Goal: Information Seeking & Learning: Learn about a topic

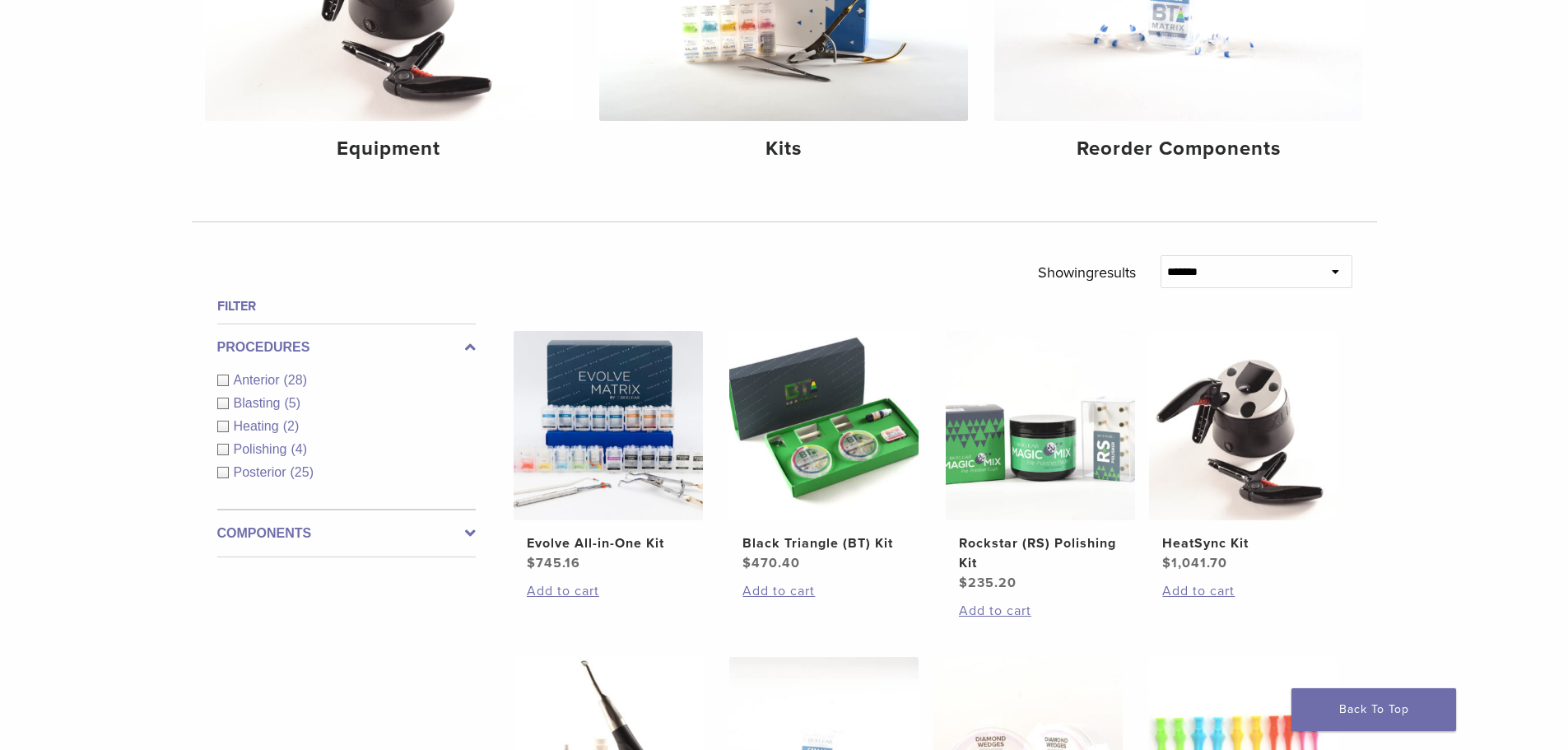
scroll to position [329, 0]
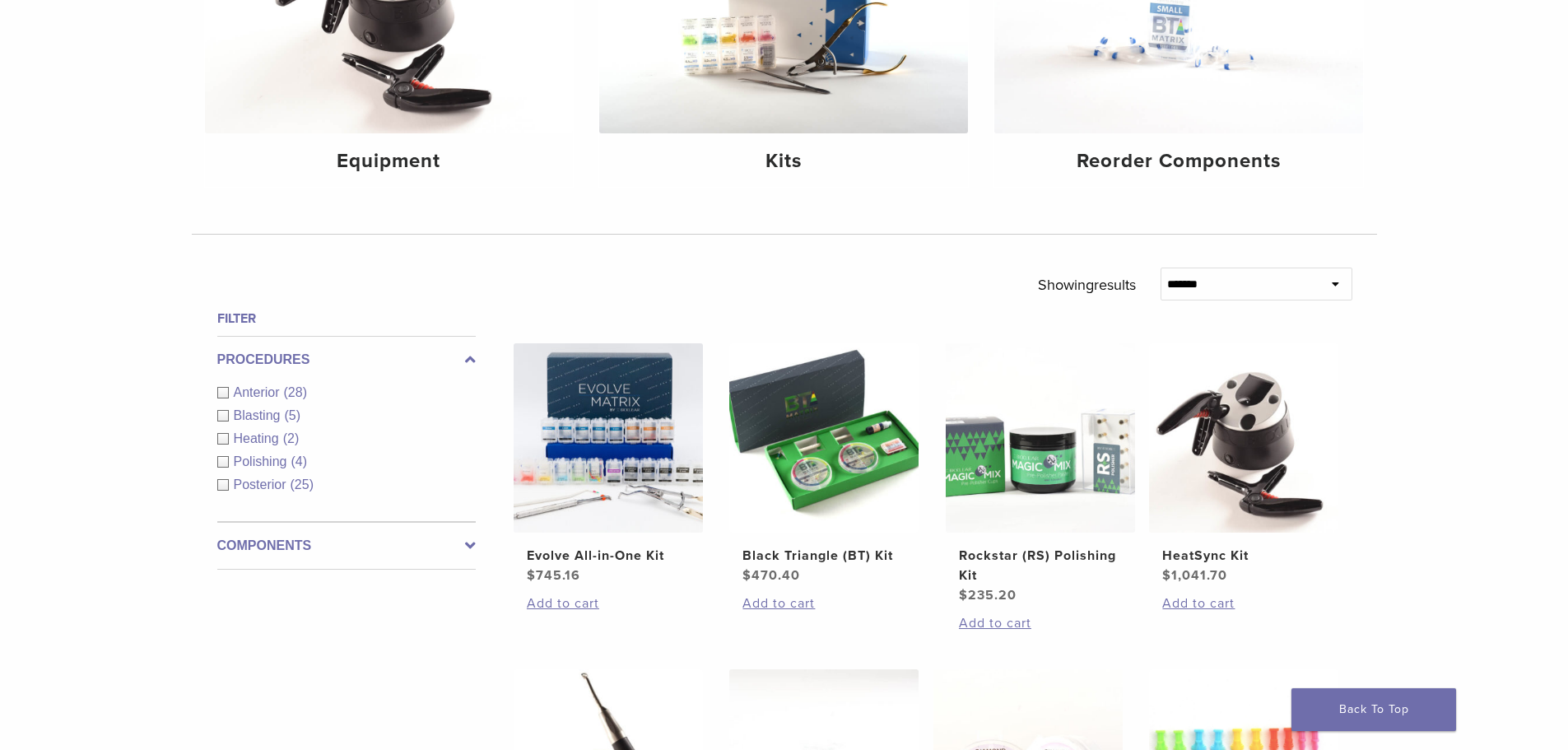
click at [1240, 281] on select "**********" at bounding box center [1256, 284] width 192 height 33
drag, startPoint x: 1488, startPoint y: 286, endPoint x: 1411, endPoint y: 286, distance: 77.0
click at [1488, 286] on div "**********" at bounding box center [784, 689] width 1568 height 1605
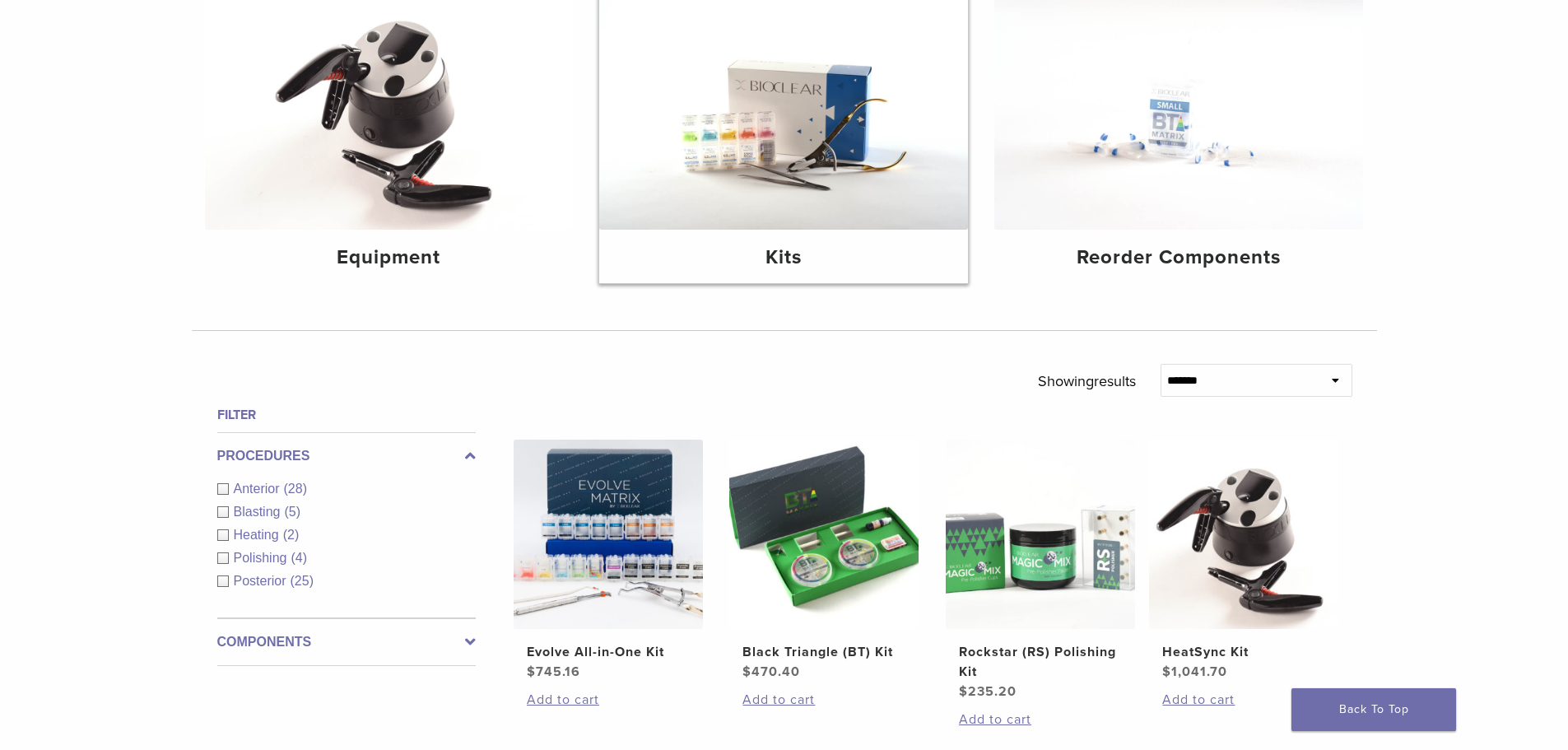
scroll to position [164, 0]
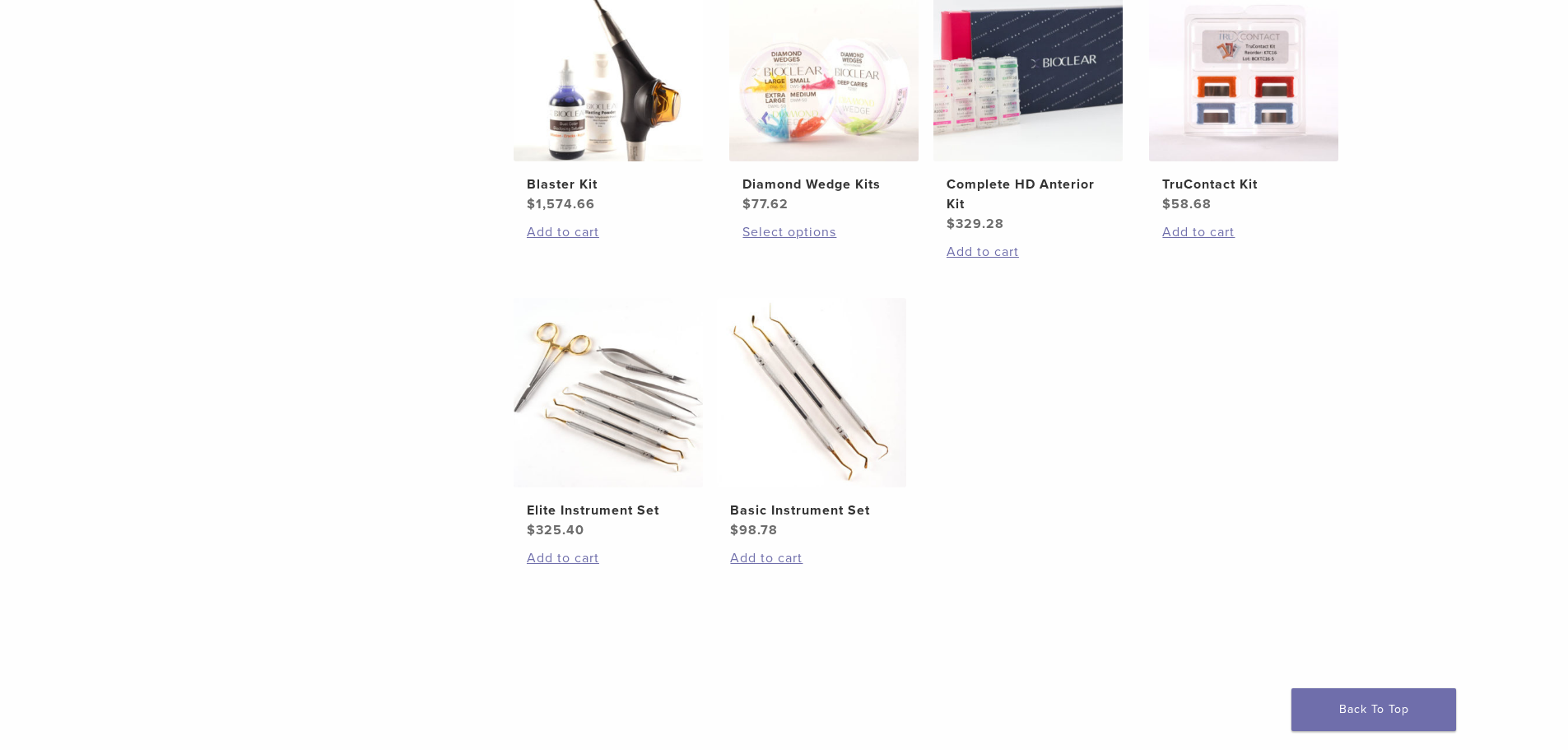
scroll to position [988, 0]
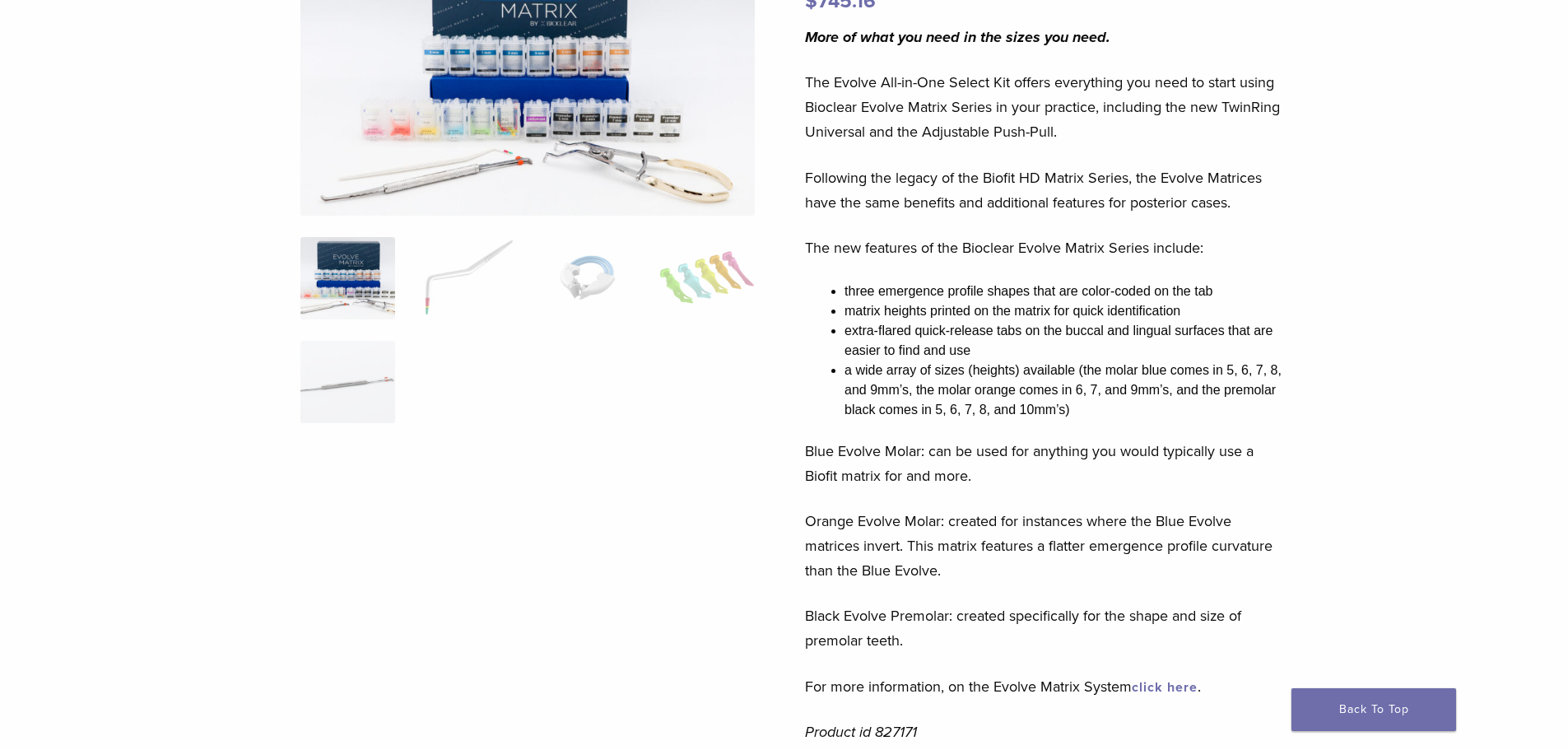
scroll to position [247, 0]
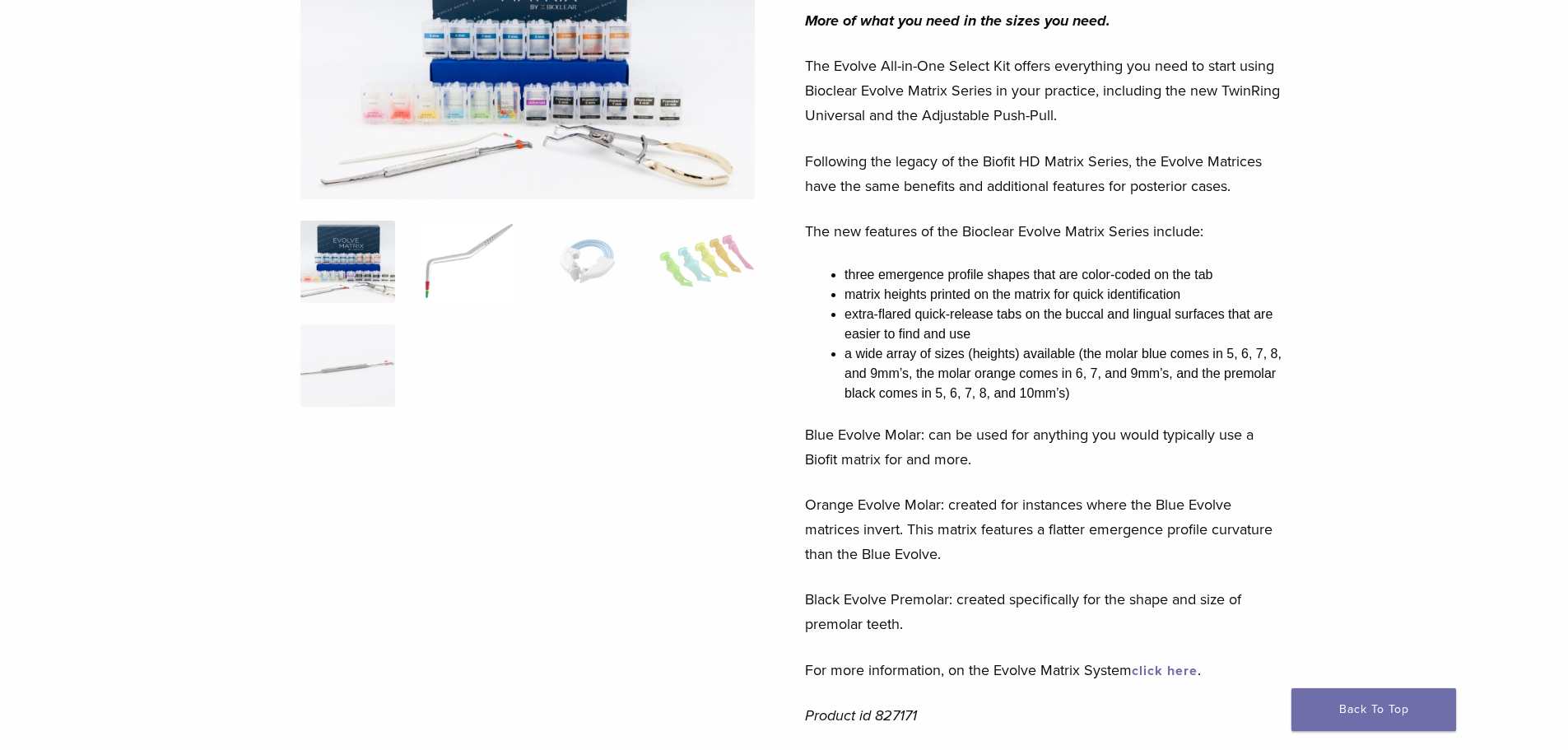
click at [468, 270] on img at bounding box center [467, 262] width 95 height 83
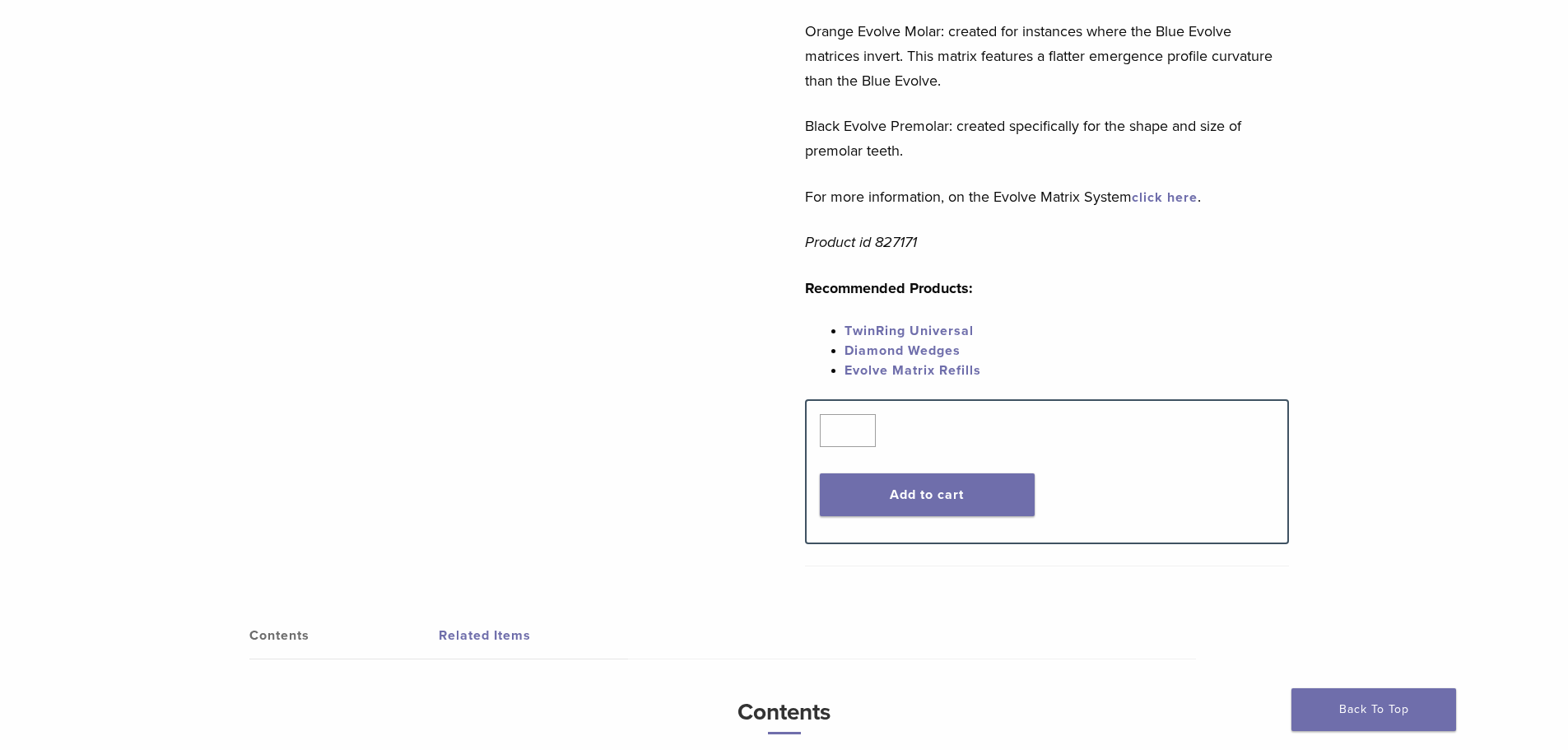
scroll to position [659, 0]
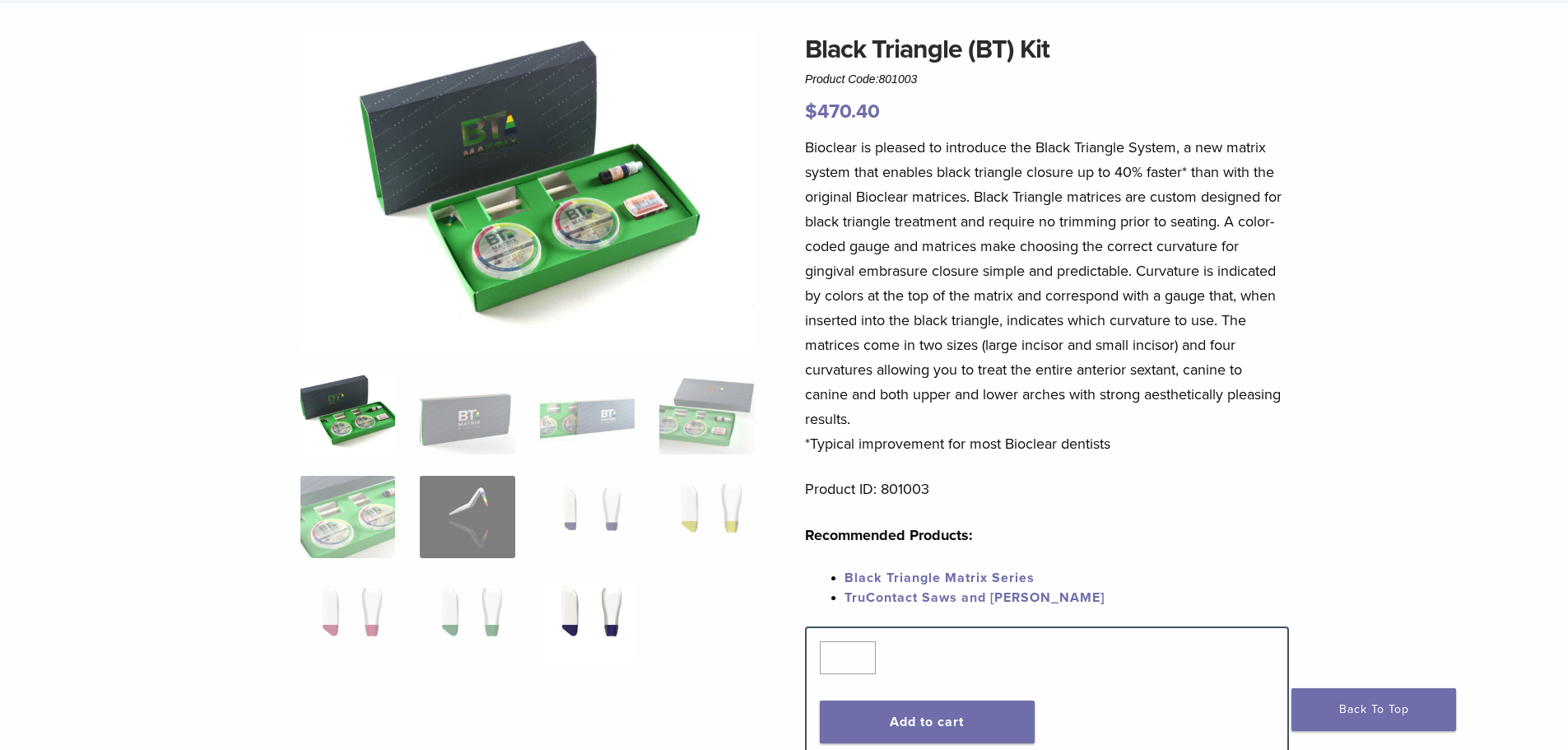
scroll to position [329, 0]
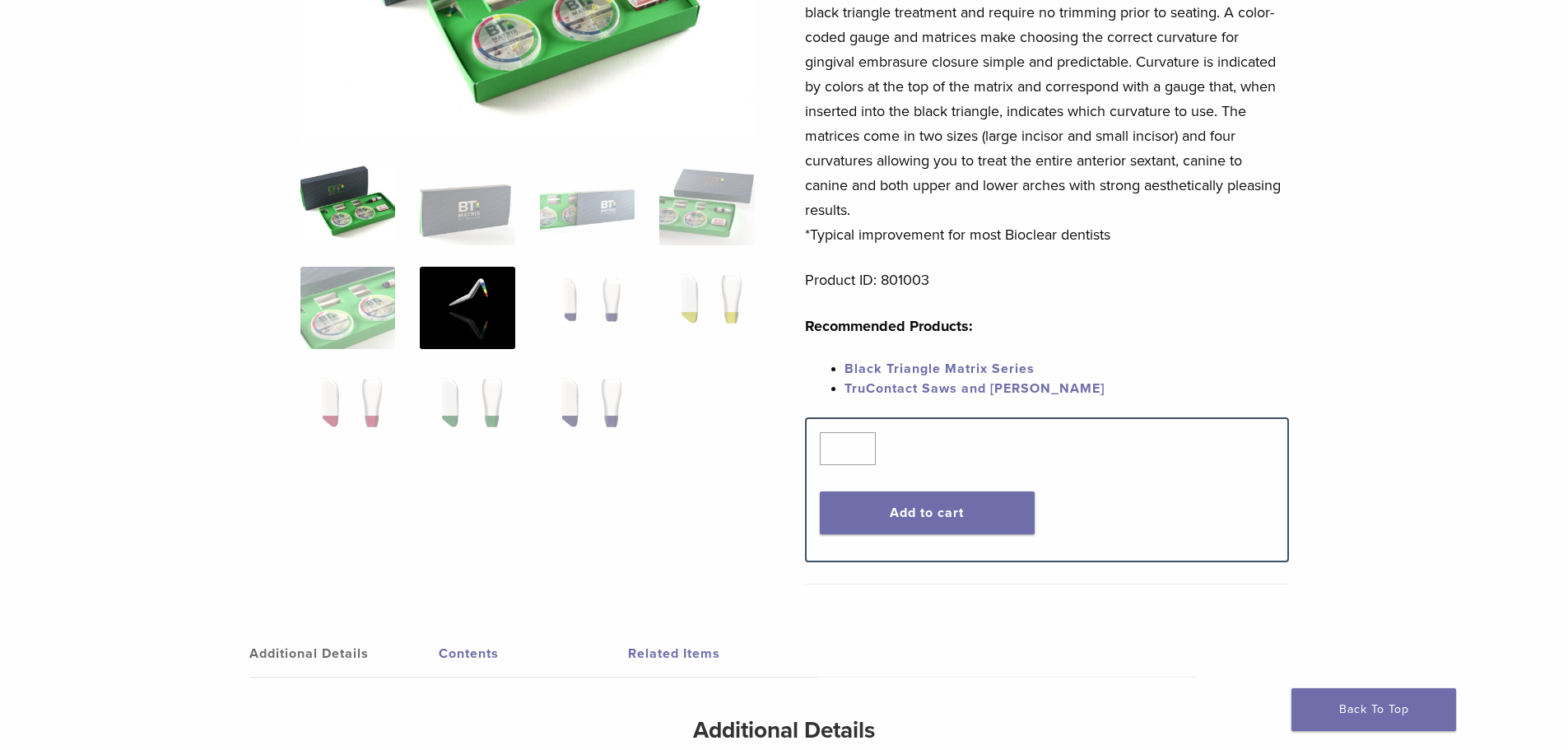
click at [455, 305] on img at bounding box center [467, 308] width 95 height 83
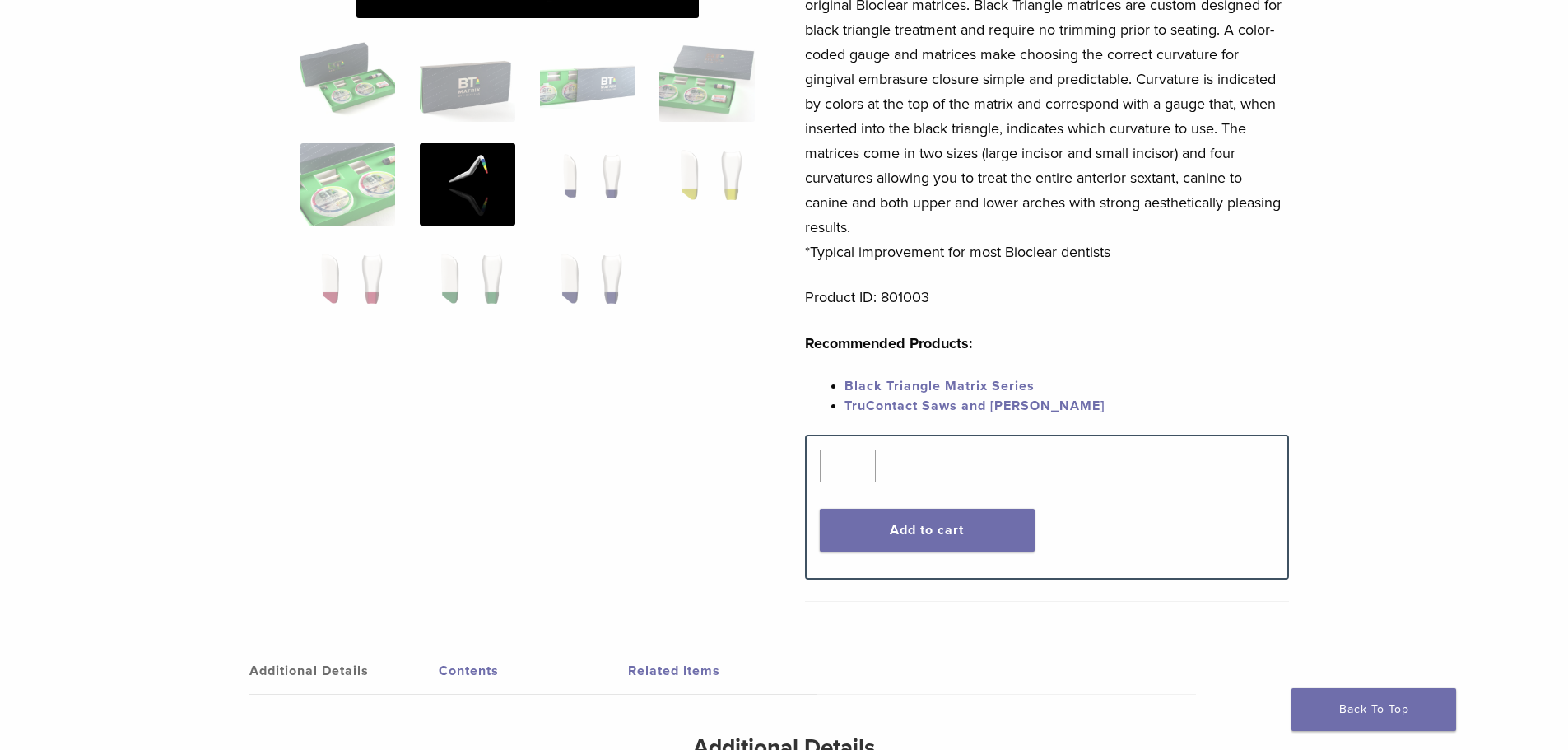
scroll to position [0, 0]
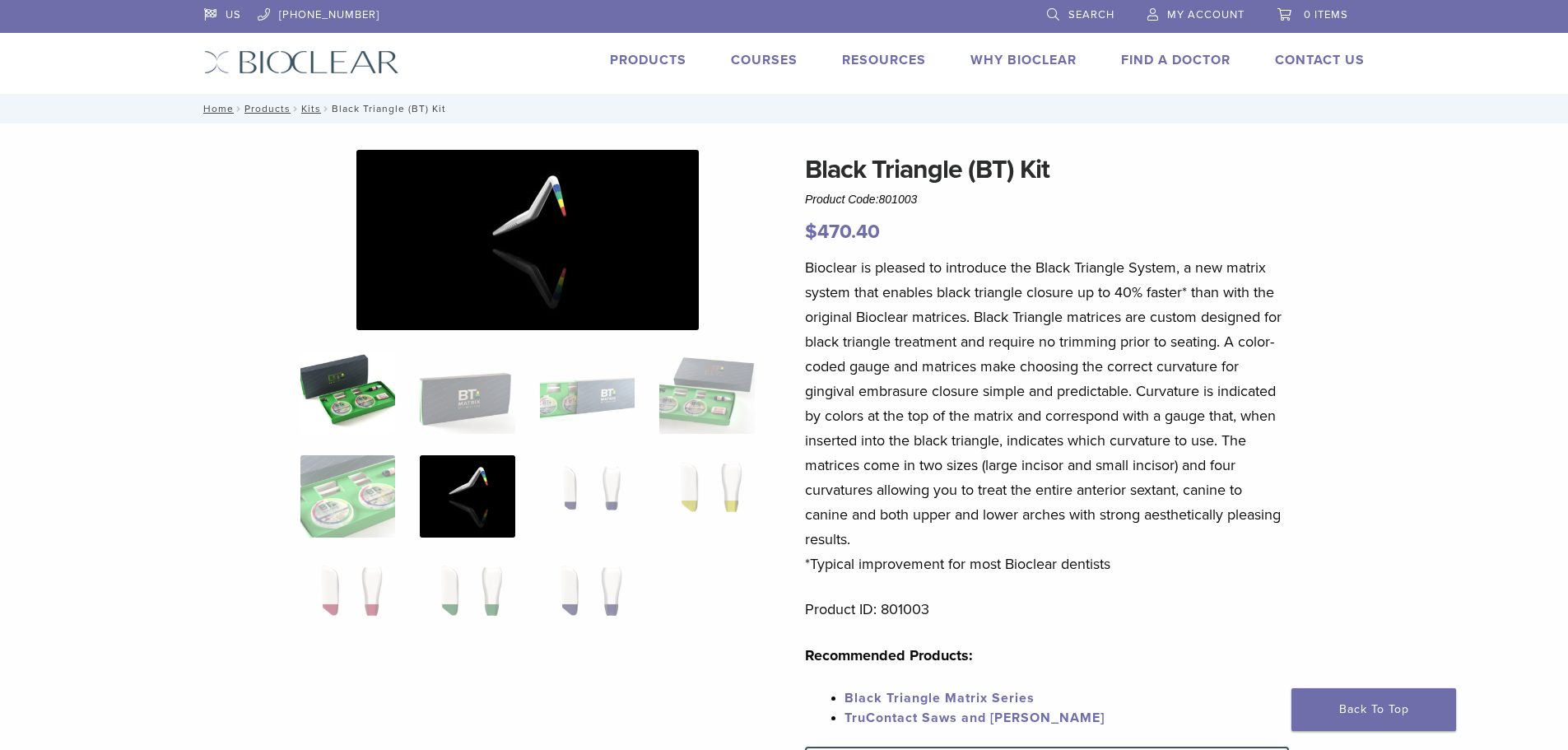
click at [381, 388] on img at bounding box center [348, 393] width 95 height 83
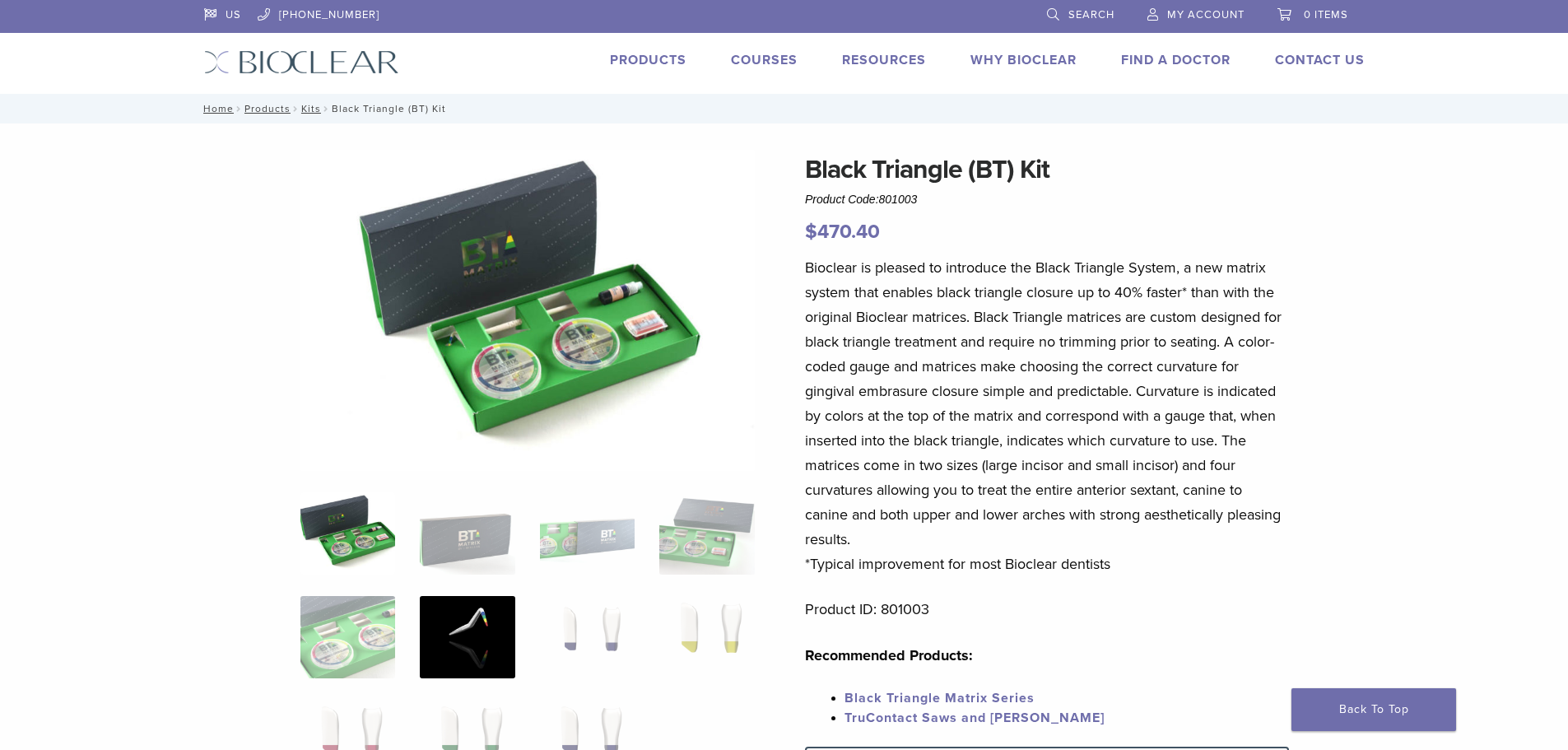
click at [487, 642] on img at bounding box center [467, 637] width 95 height 83
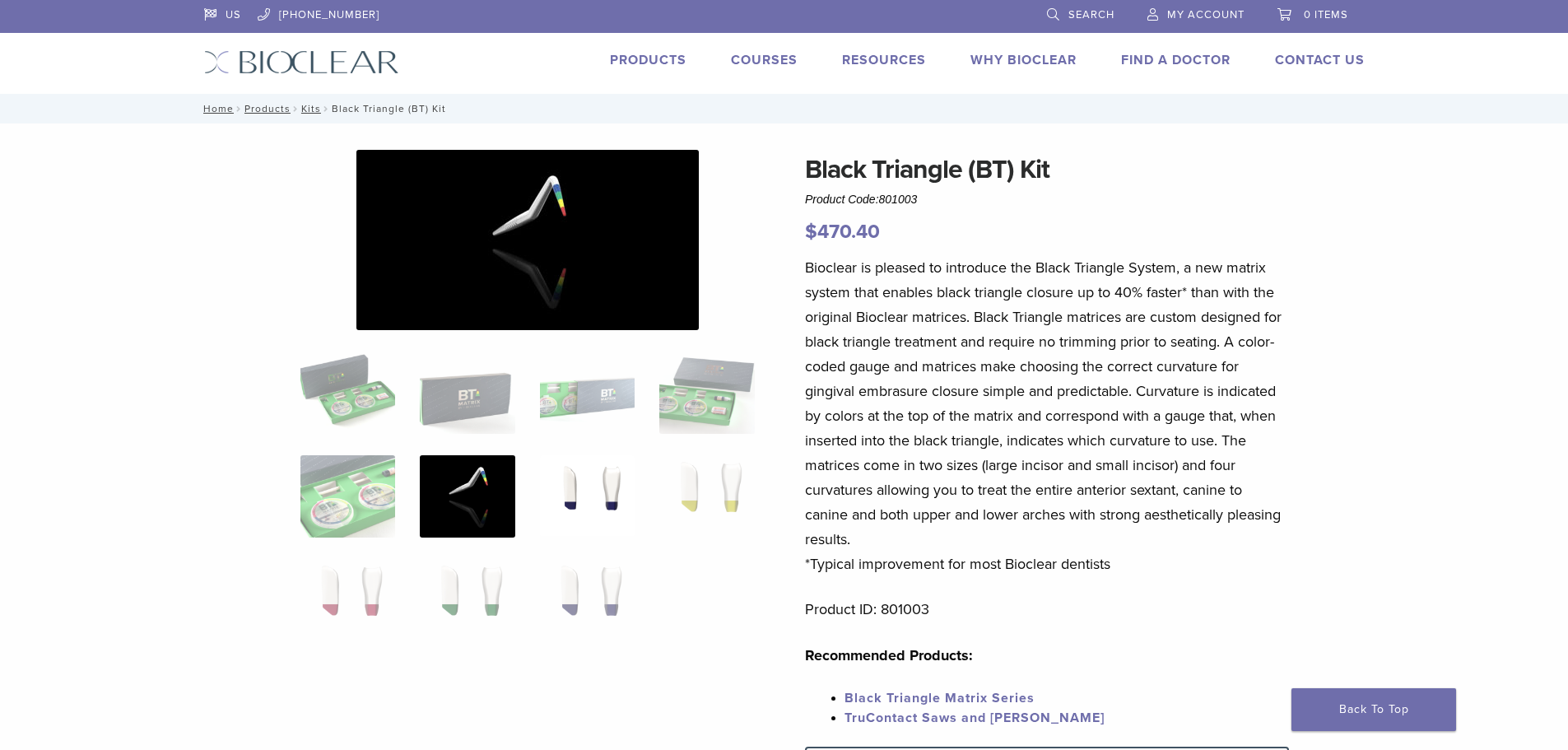
click at [606, 487] on img at bounding box center [587, 496] width 95 height 83
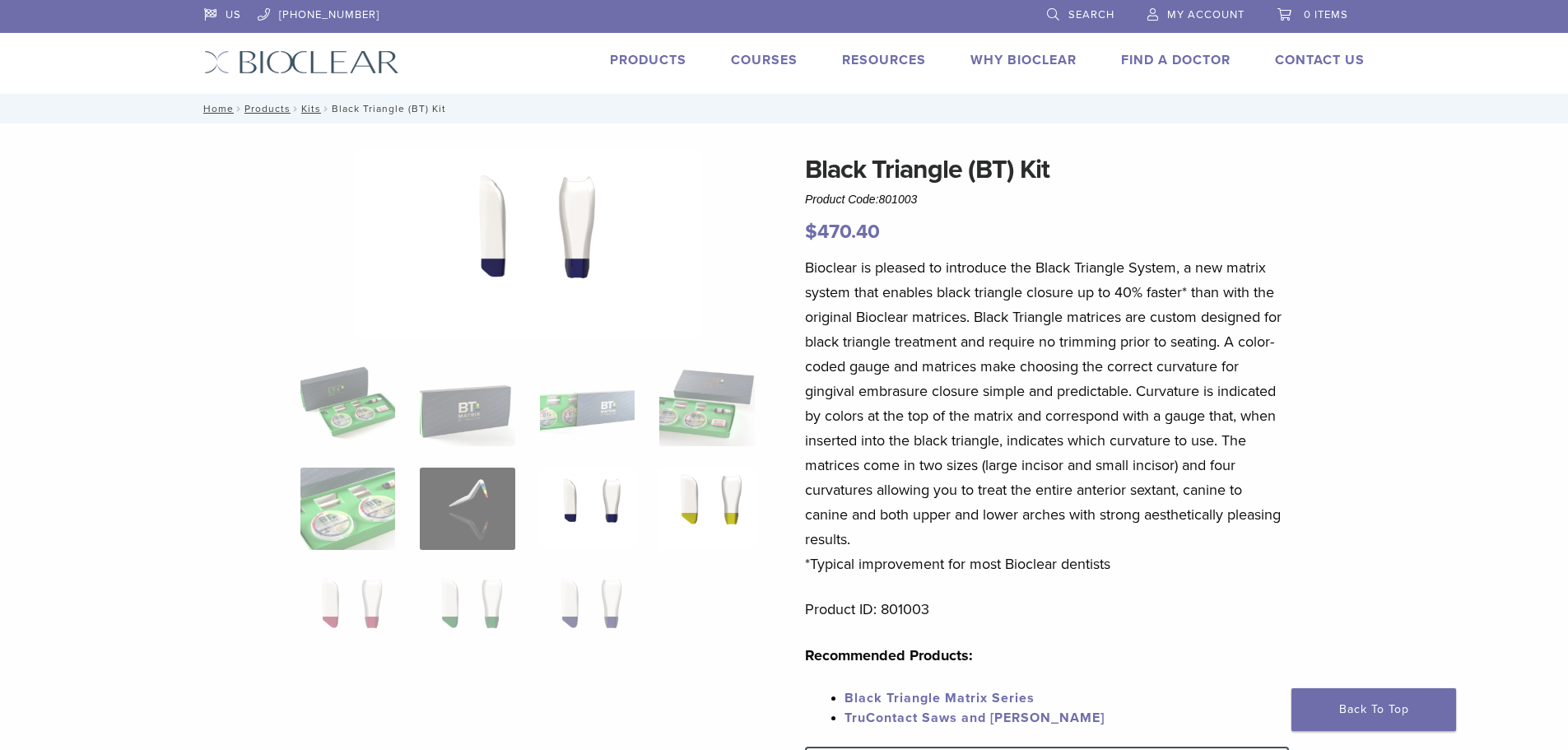
click at [684, 506] on img at bounding box center [706, 509] width 95 height 83
click at [372, 605] on img at bounding box center [348, 613] width 95 height 83
click at [468, 602] on img at bounding box center [467, 613] width 95 height 83
click at [562, 598] on img at bounding box center [587, 613] width 95 height 83
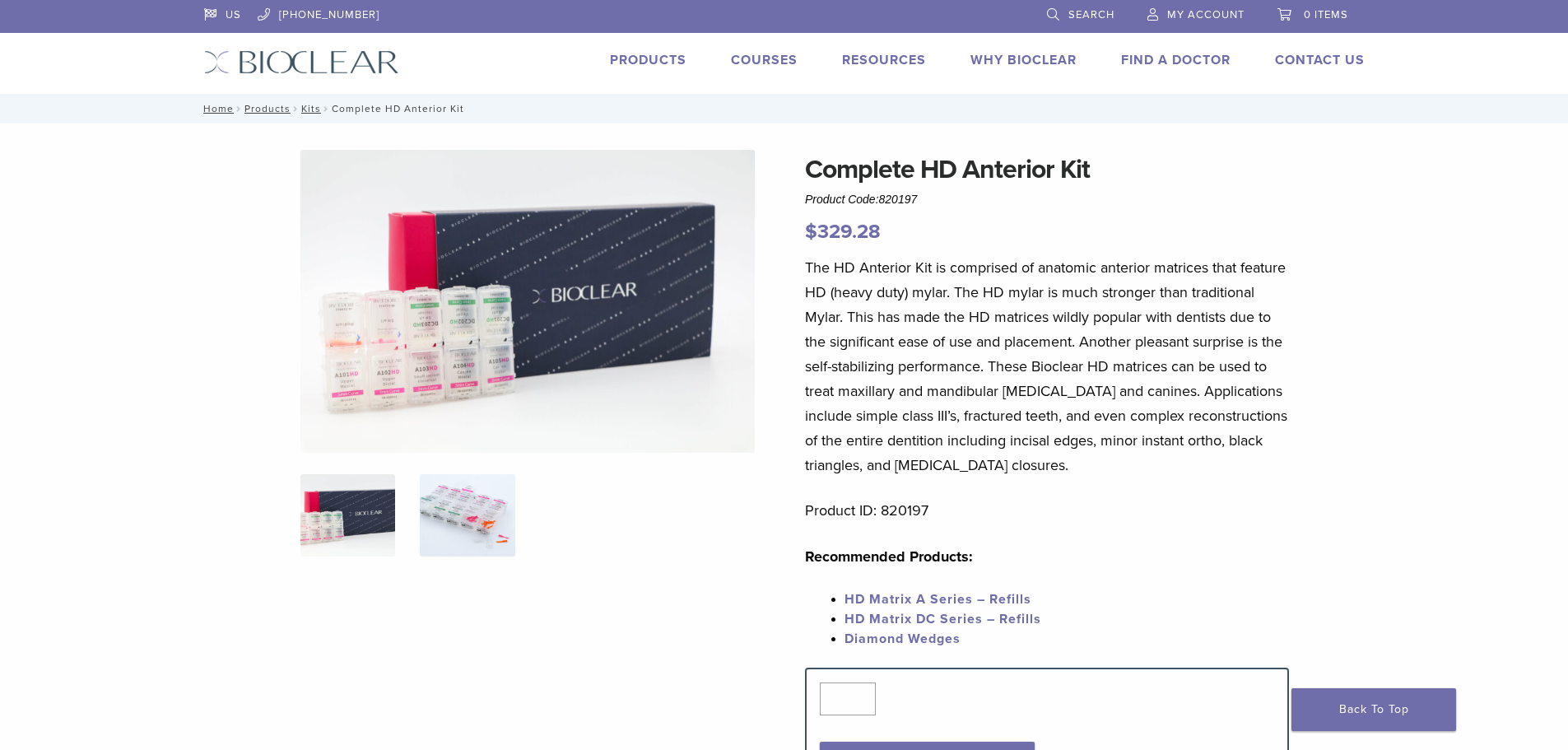
click at [488, 481] on img at bounding box center [467, 516] width 95 height 83
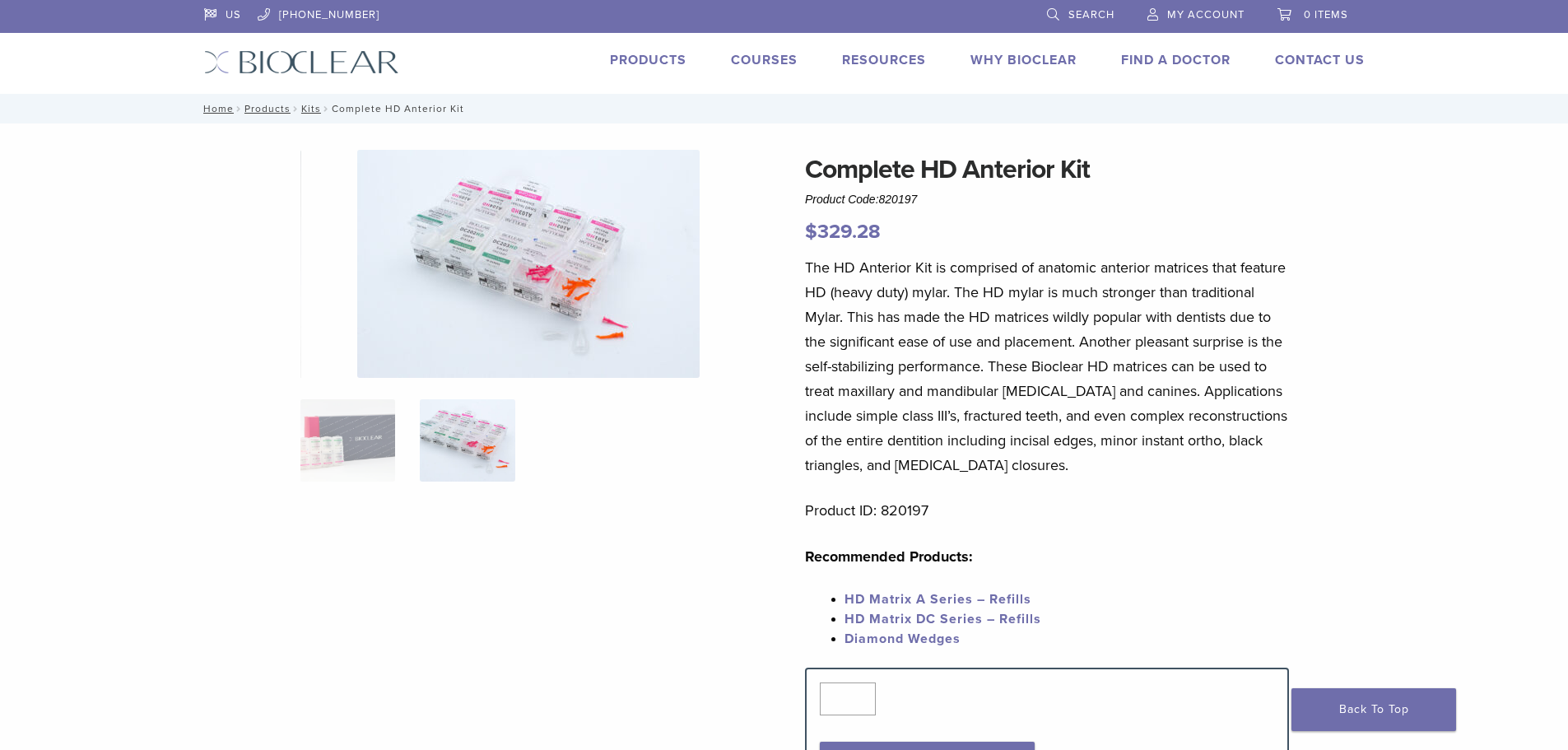
click at [520, 236] on img at bounding box center [528, 263] width 342 height 228
